Goal: Task Accomplishment & Management: Complete application form

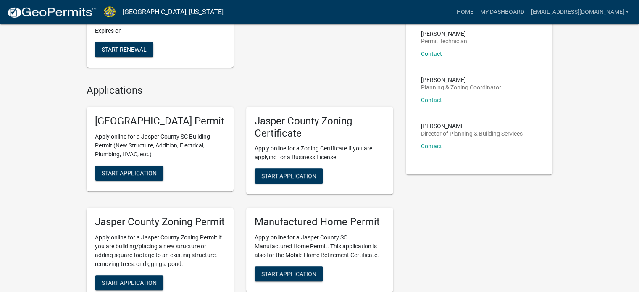
scroll to position [252, 0]
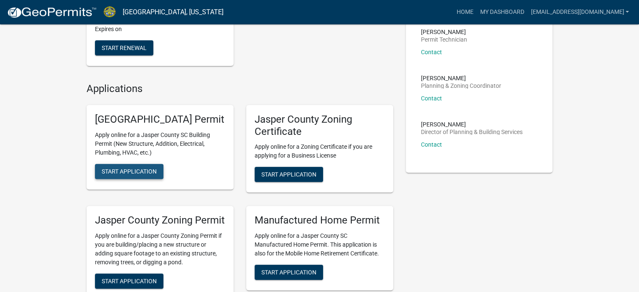
click at [124, 174] on span "Start Application" at bounding box center [129, 171] width 55 height 7
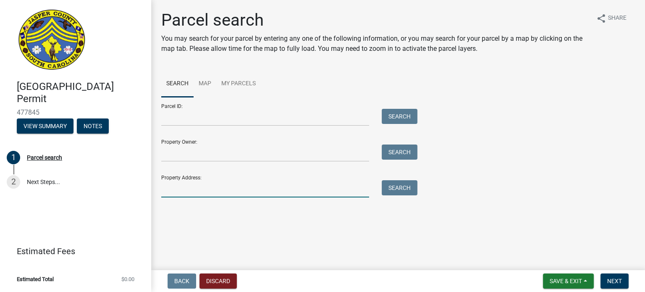
click at [182, 192] on input "Property Address:" at bounding box center [265, 188] width 208 height 17
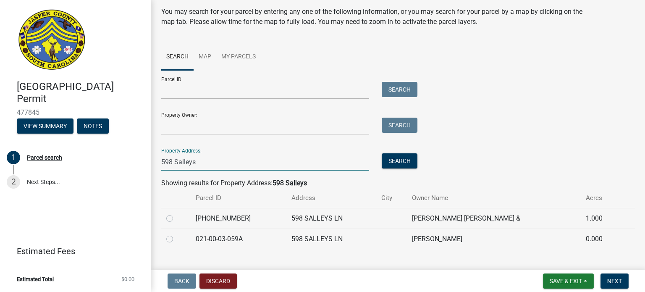
scroll to position [42, 0]
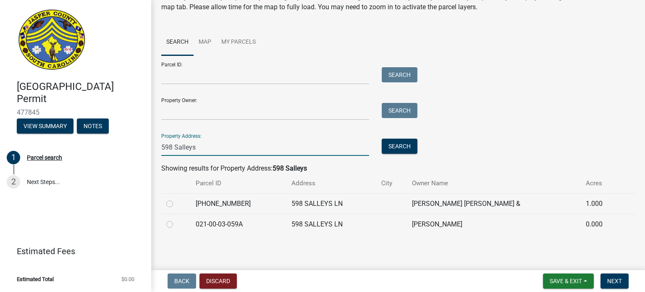
type input "598 Salleys"
click at [176, 219] on label at bounding box center [176, 219] width 0 height 0
click at [176, 223] on input "radio" at bounding box center [178, 221] width 5 height 5
radio input "true"
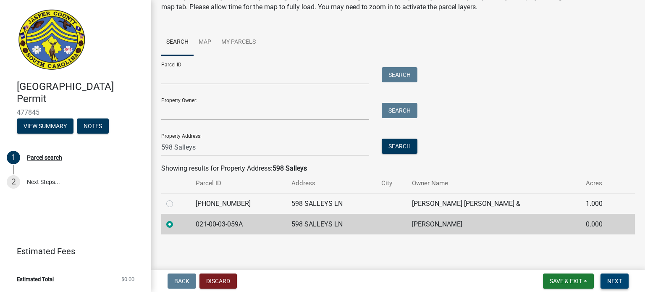
click at [618, 281] on span "Next" at bounding box center [615, 281] width 15 height 7
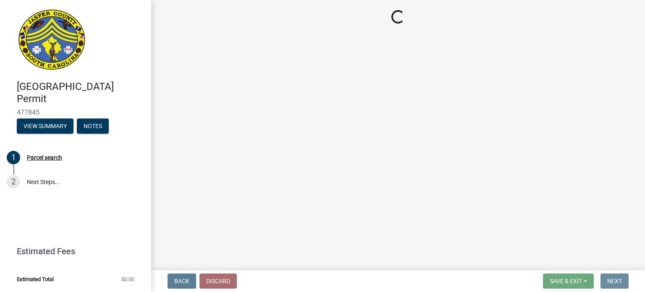
scroll to position [0, 0]
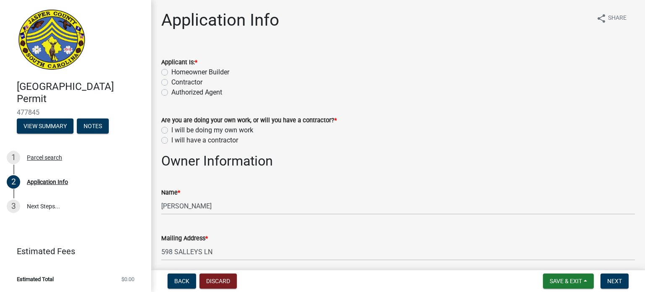
click at [171, 82] on label "Contractor" at bounding box center [186, 82] width 31 height 10
click at [171, 82] on input "Contractor" at bounding box center [173, 79] width 5 height 5
radio input "true"
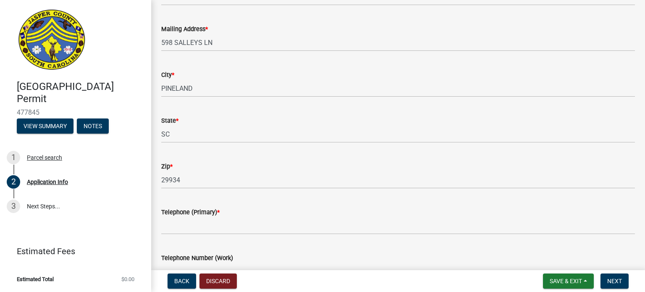
scroll to position [210, 0]
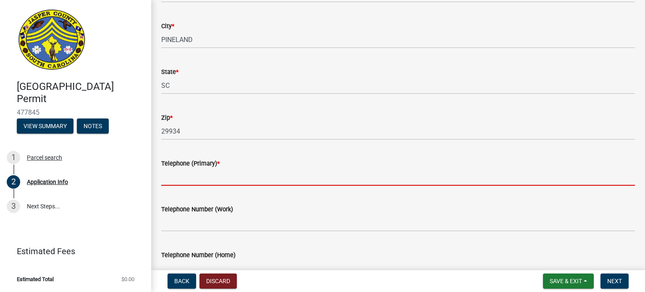
click at [176, 179] on input "Telephone (Primary) *" at bounding box center [398, 176] width 474 height 17
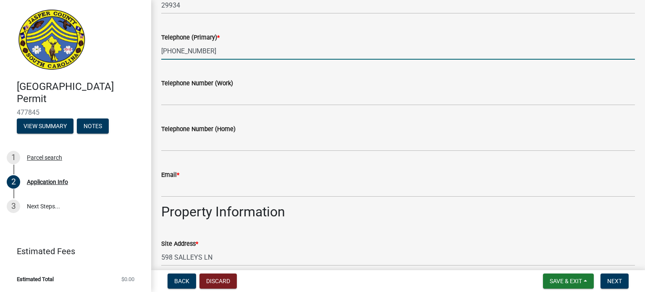
scroll to position [378, 0]
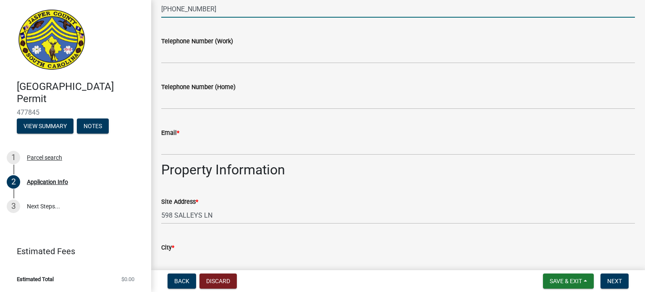
type input "[PHONE_NUMBER]"
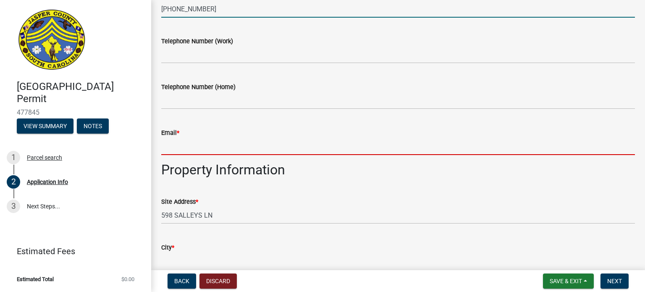
click at [170, 151] on input "Email *" at bounding box center [398, 146] width 474 height 17
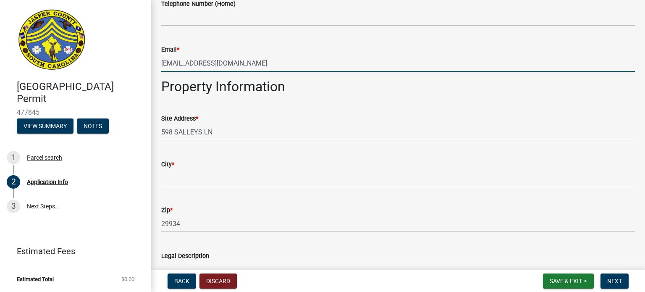
scroll to position [462, 0]
type input "[EMAIL_ADDRESS][DOMAIN_NAME]"
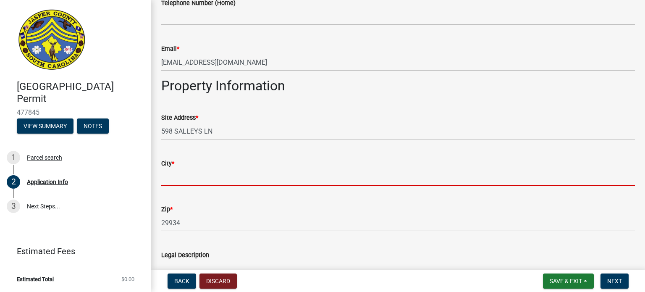
click at [175, 184] on input "City *" at bounding box center [398, 176] width 474 height 17
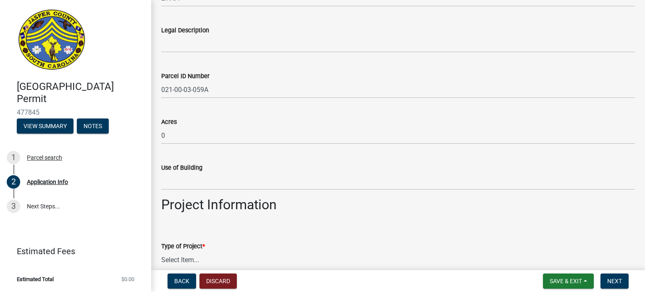
scroll to position [672, 0]
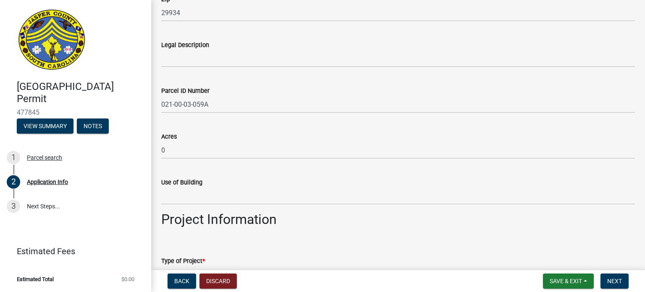
type input "Pineland"
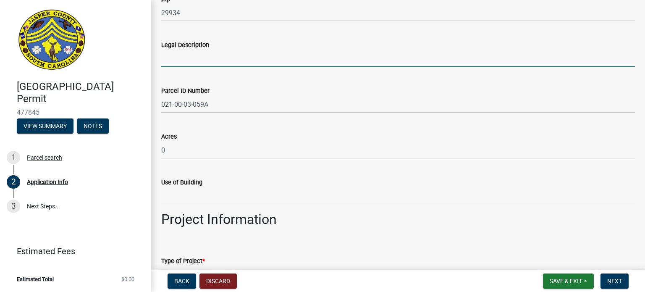
click at [168, 62] on input "Legal Description" at bounding box center [398, 58] width 474 height 17
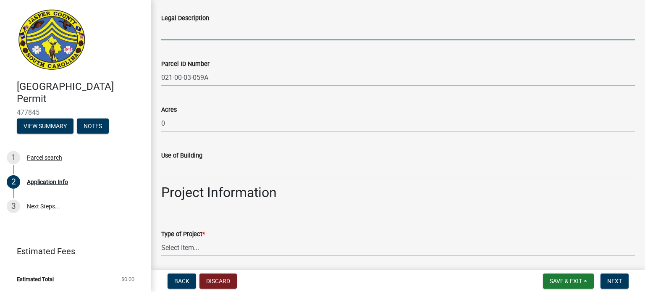
scroll to position [756, 0]
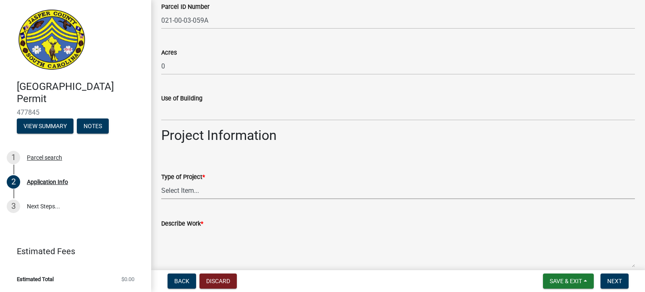
click at [197, 190] on select "Select Item... Construction Trailer/Shipping Container Residential Demolition C…" at bounding box center [398, 190] width 474 height 17
click at [161, 182] on select "Select Item... Construction Trailer/Shipping Container Residential Demolition C…" at bounding box center [398, 190] width 474 height 17
select select "4b7d28f2-ad6d-4146-a007-9cde64d4e27b"
click at [176, 242] on textarea "Describe Work *" at bounding box center [398, 248] width 474 height 39
click at [187, 247] on textarea "Describe Work *" at bounding box center [398, 248] width 474 height 39
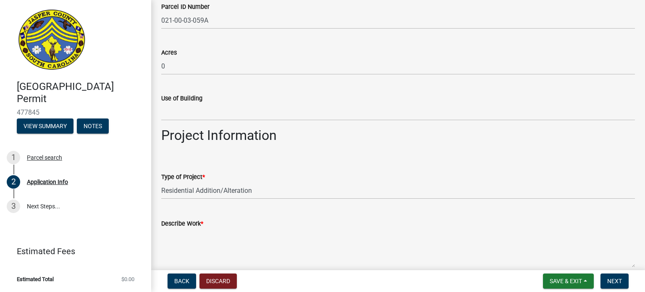
paste textarea "Remove and replace one door, size for size, using the pocket method. The existi…"
click at [237, 234] on textarea "Remove and replace one door, size for size, using the pocket method. The existi…" at bounding box center [398, 248] width 474 height 39
click at [267, 235] on textarea "Remove and replace one entry door, size for size, using the pocket method. The …" at bounding box center [398, 248] width 474 height 39
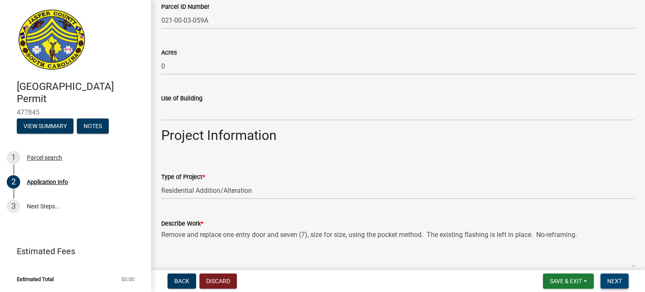
type textarea "Remove and replace one entry door and seven (7), size for size, using the pocke…"
click at [615, 285] on button "Next" at bounding box center [615, 281] width 28 height 15
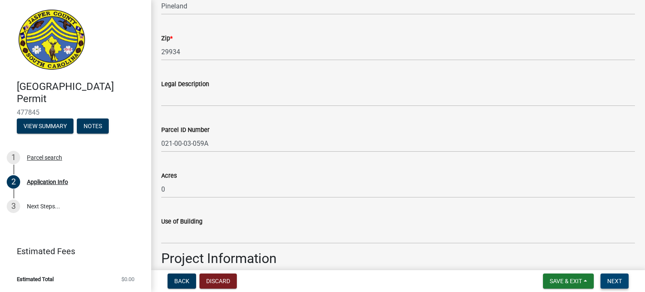
scroll to position [630, 0]
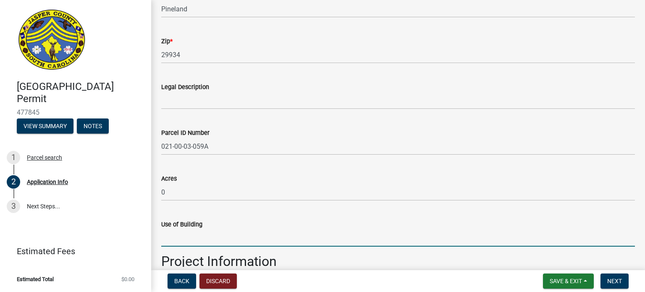
click at [176, 242] on input "Use of Building" at bounding box center [398, 237] width 474 height 17
type input "single family"
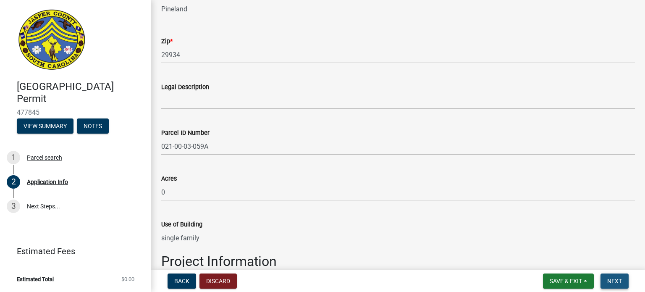
click at [622, 280] on button "Next" at bounding box center [615, 281] width 28 height 15
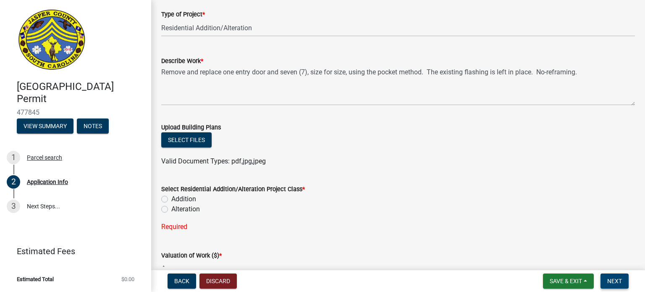
scroll to position [924, 0]
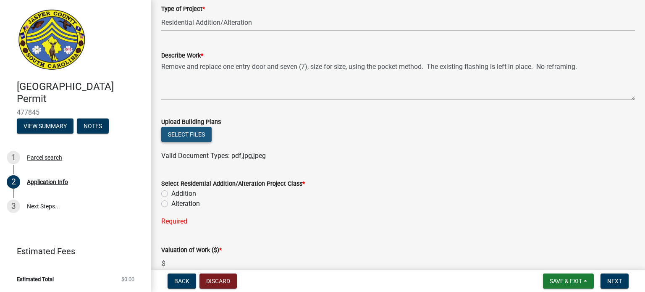
click at [190, 135] on button "Select files" at bounding box center [186, 134] width 50 height 15
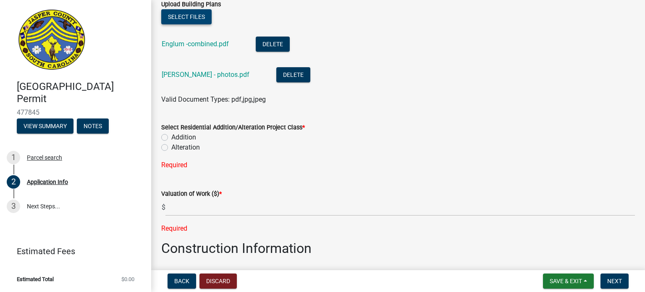
scroll to position [1050, 0]
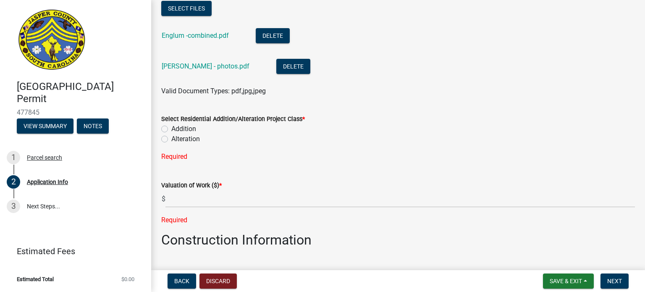
click at [171, 141] on label "Alteration" at bounding box center [185, 139] width 29 height 10
click at [171, 139] on input "Alteration" at bounding box center [173, 136] width 5 height 5
radio input "true"
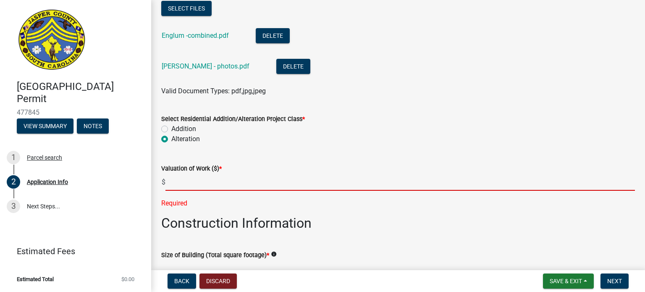
click at [182, 184] on input "text" at bounding box center [401, 182] width 470 height 17
click at [171, 185] on input "text" at bounding box center [401, 182] width 470 height 17
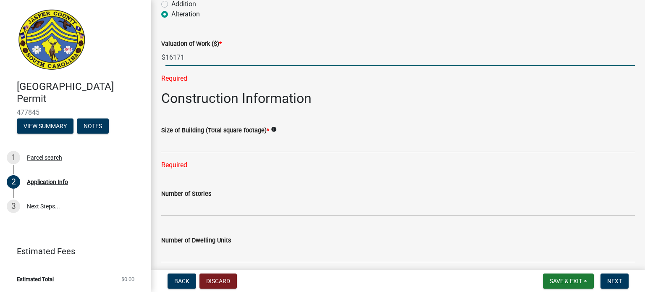
scroll to position [1176, 0]
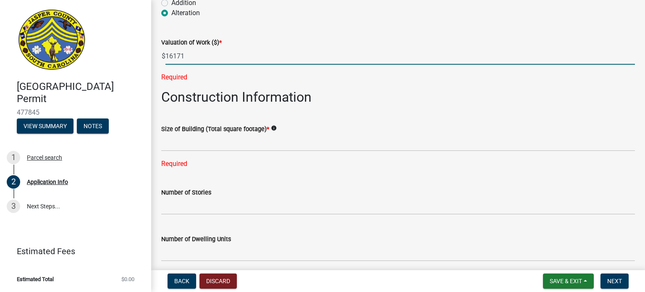
type input "16171"
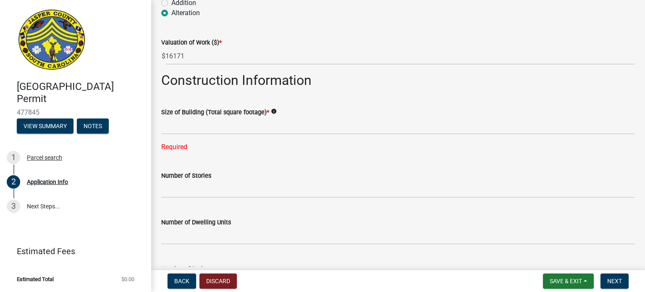
click at [277, 186] on div "Number of Stories" at bounding box center [398, 178] width 474 height 39
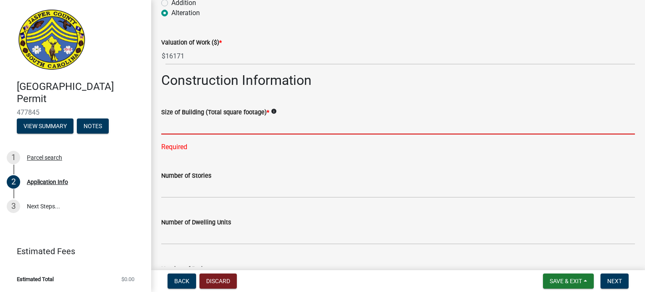
click at [173, 131] on input "text" at bounding box center [398, 125] width 474 height 17
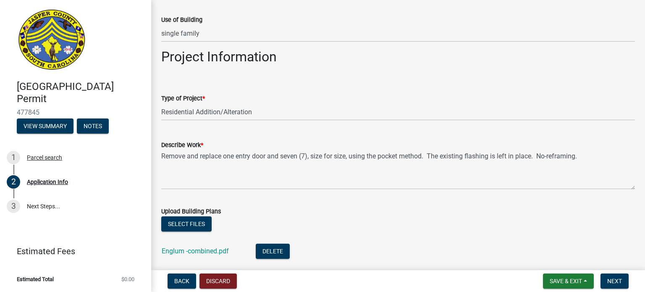
scroll to position [840, 0]
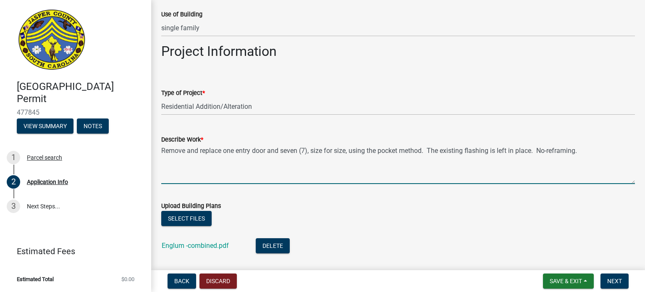
click at [219, 174] on textarea "Remove and replace one entry door and seven (7), size for size, using the pocke…" at bounding box center [398, 164] width 474 height 39
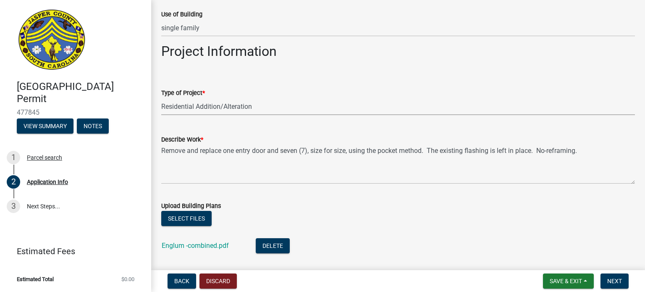
click at [245, 108] on select "Select Item... Construction Trailer/Shipping Container Residential Demolition C…" at bounding box center [398, 106] width 474 height 17
click at [161, 98] on select "Select Item... Construction Trailer/Shipping Container Residential Demolition C…" at bounding box center [398, 106] width 474 height 17
click at [215, 106] on select "Select Item... Construction Trailer/Shipping Container Residential Demolition C…" at bounding box center [398, 106] width 474 height 17
click at [161, 98] on select "Select Item... Construction Trailer/Shipping Container Residential Demolition C…" at bounding box center [398, 106] width 474 height 17
select select "6d5c1e33-a31a-4b32-8811-29a78b0cd51d"
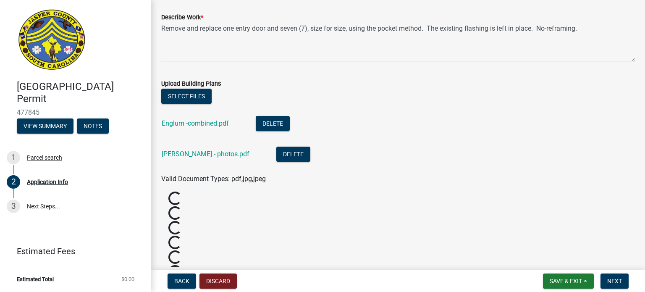
scroll to position [1008, 0]
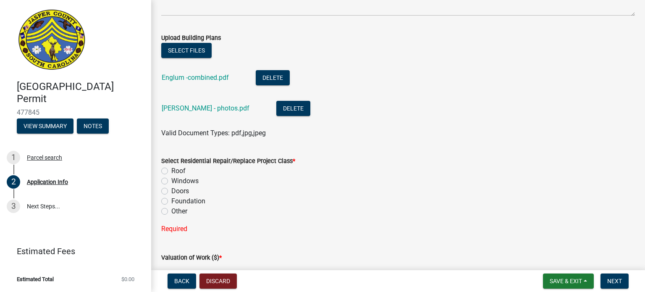
click at [171, 180] on label "Windows" at bounding box center [184, 181] width 27 height 10
click at [171, 180] on input "Windows" at bounding box center [173, 178] width 5 height 5
radio input "true"
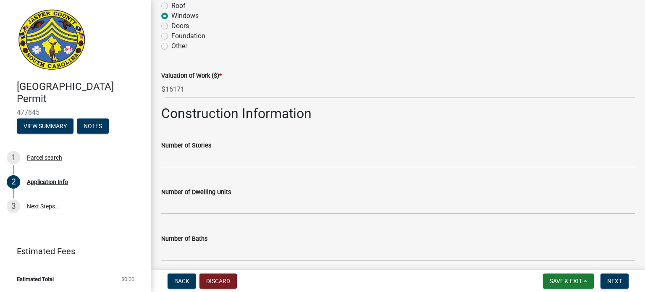
scroll to position [1260, 0]
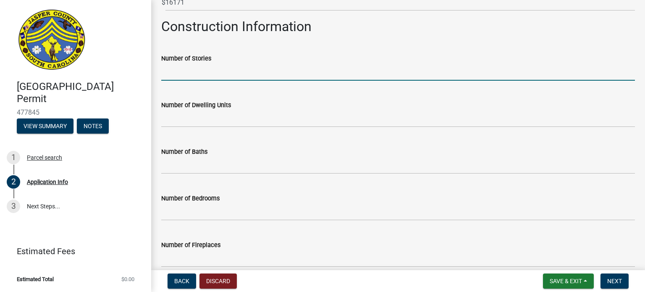
click at [166, 69] on input "text" at bounding box center [398, 71] width 474 height 17
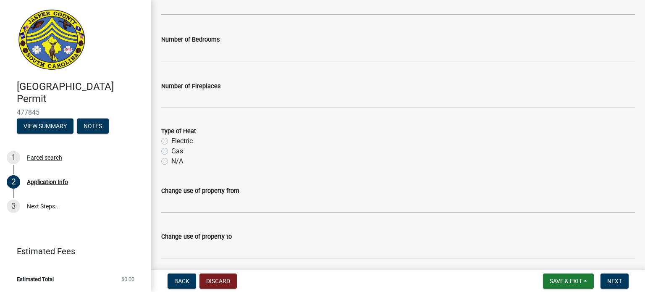
scroll to position [1428, 0]
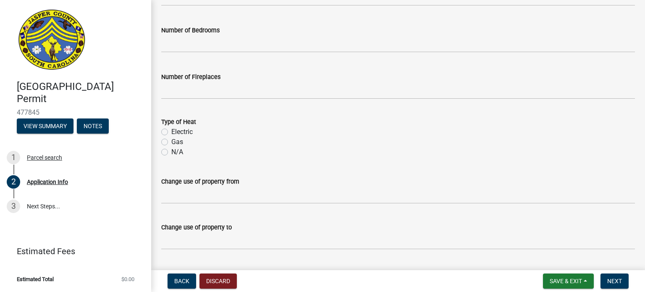
type input "1"
click at [171, 150] on label "N/A" at bounding box center [177, 152] width 12 height 10
click at [171, 150] on input "N/A" at bounding box center [173, 149] width 5 height 5
radio input "true"
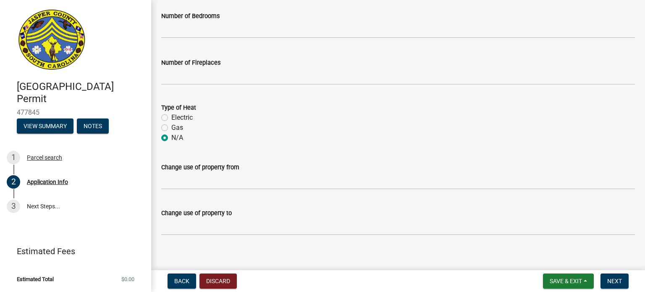
scroll to position [1450, 0]
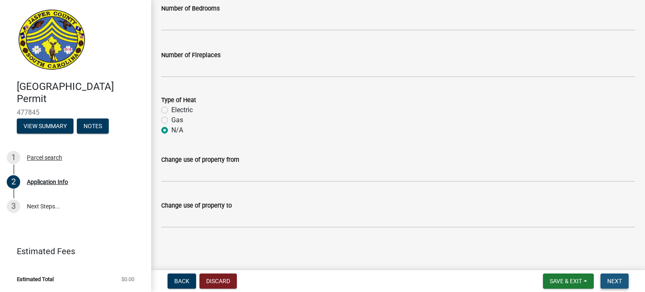
click at [615, 280] on span "Next" at bounding box center [615, 281] width 15 height 7
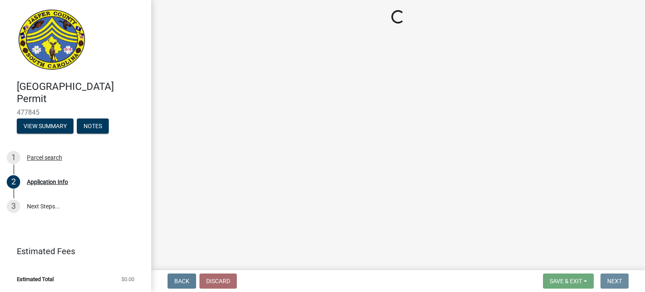
scroll to position [0, 0]
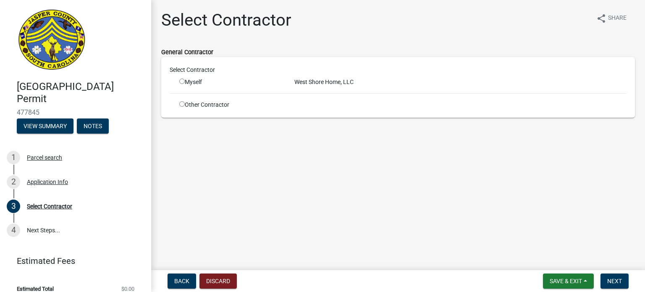
click at [181, 82] on input "radio" at bounding box center [181, 81] width 5 height 5
radio input "true"
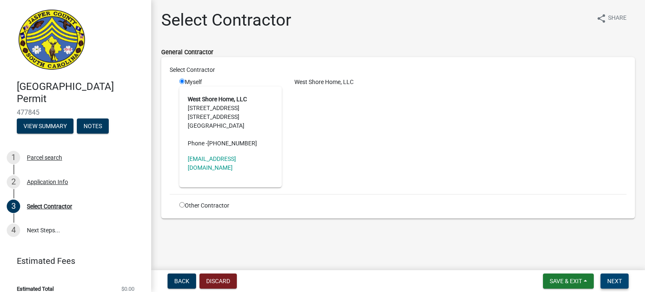
click at [624, 281] on button "Next" at bounding box center [615, 281] width 28 height 15
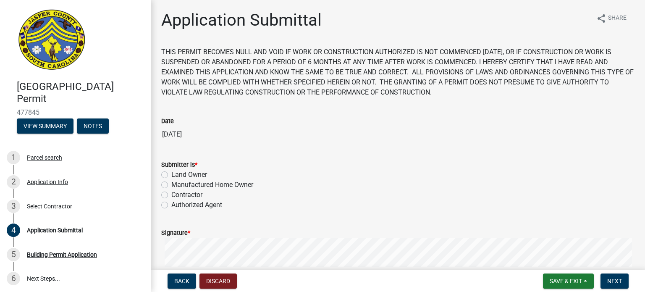
click at [171, 194] on label "Contractor" at bounding box center [186, 195] width 31 height 10
click at [171, 194] on input "Contractor" at bounding box center [173, 192] width 5 height 5
radio input "true"
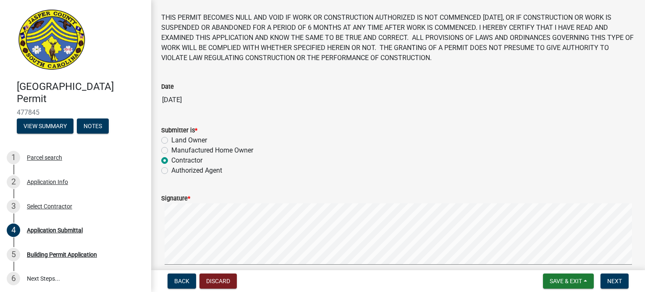
scroll to position [84, 0]
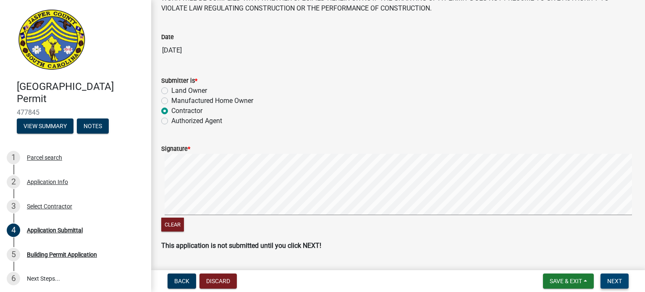
click at [613, 278] on span "Next" at bounding box center [615, 281] width 15 height 7
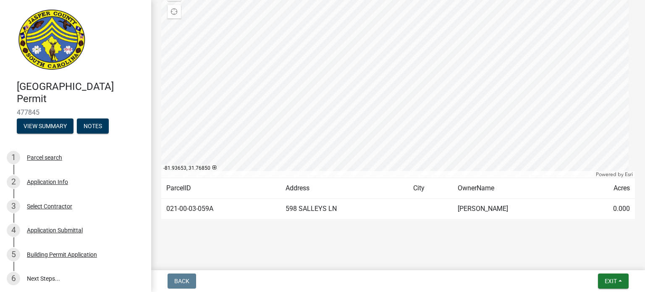
scroll to position [134, 0]
click at [613, 284] on button "Exit" at bounding box center [613, 281] width 31 height 15
click at [583, 239] on button "Save" at bounding box center [595, 239] width 67 height 20
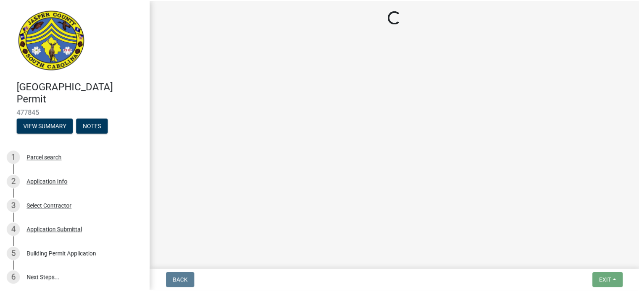
scroll to position [0, 0]
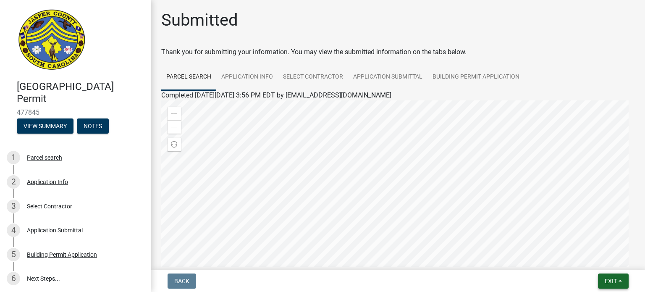
click at [608, 282] on span "Exit" at bounding box center [611, 281] width 12 height 7
click at [600, 261] on button "Save & Exit" at bounding box center [595, 259] width 67 height 20
